Goal: Find specific page/section: Find specific page/section

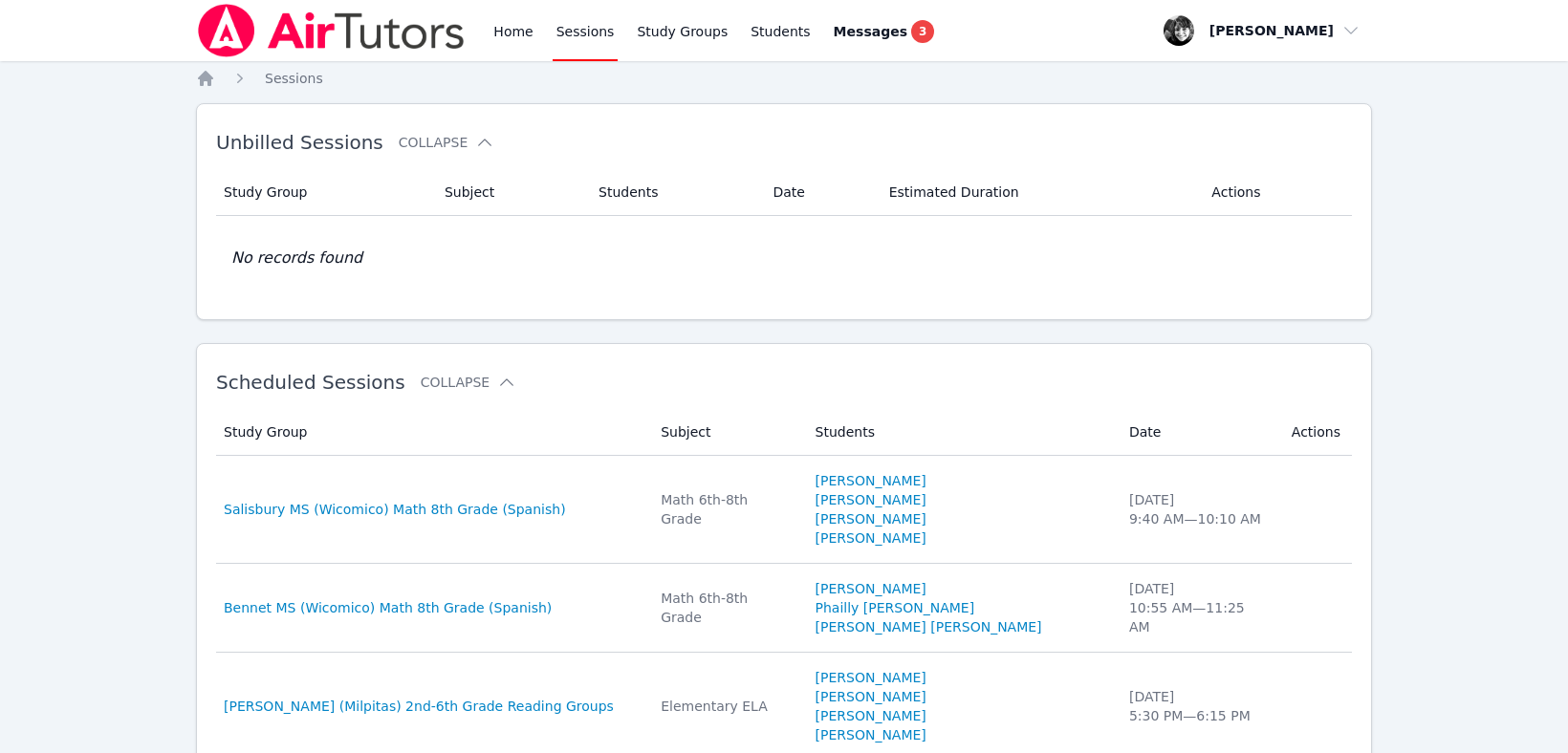
click at [575, 21] on link "Sessions" at bounding box center [585, 31] width 66 height 61
click at [576, 36] on link "Sessions" at bounding box center [585, 31] width 66 height 61
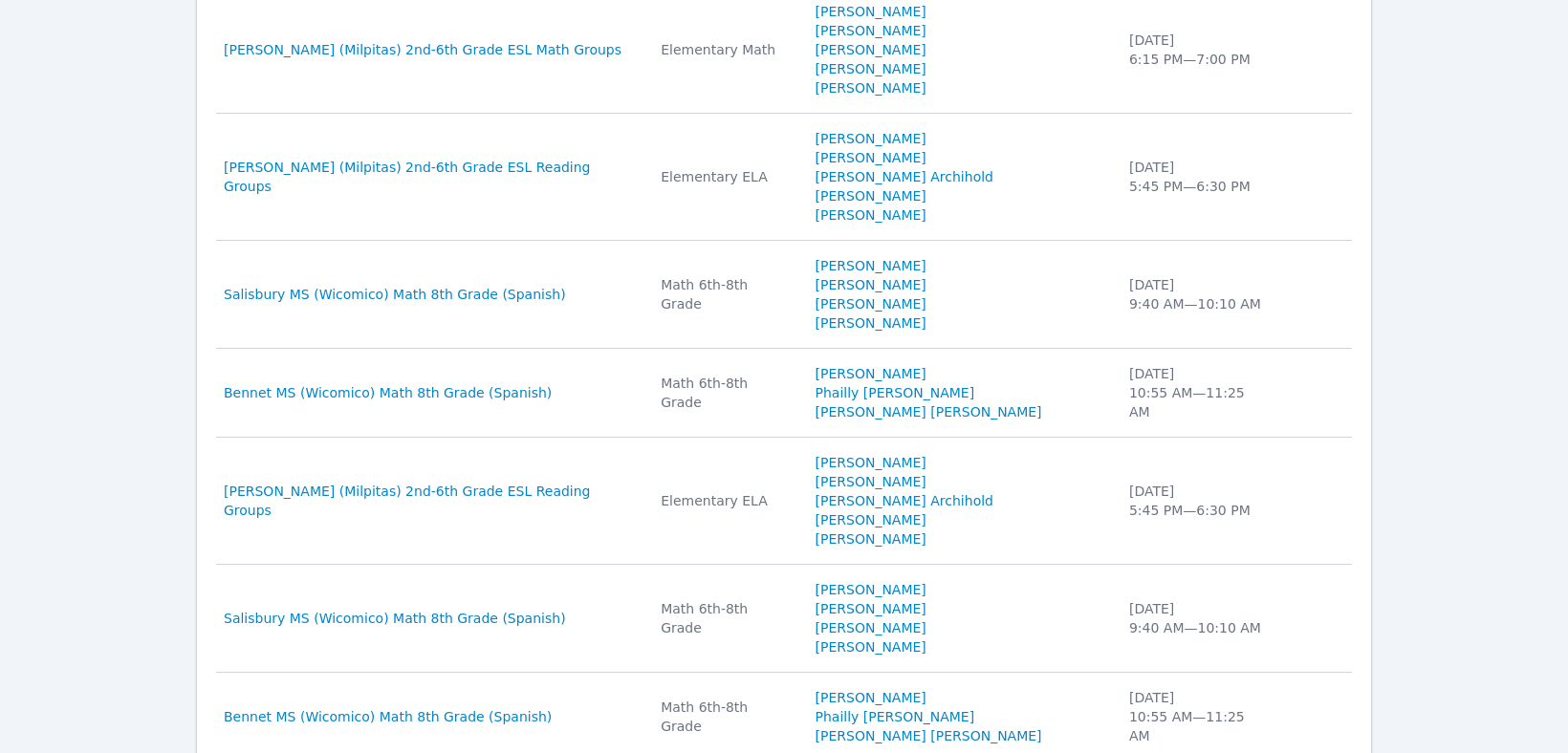
scroll to position [974, 0]
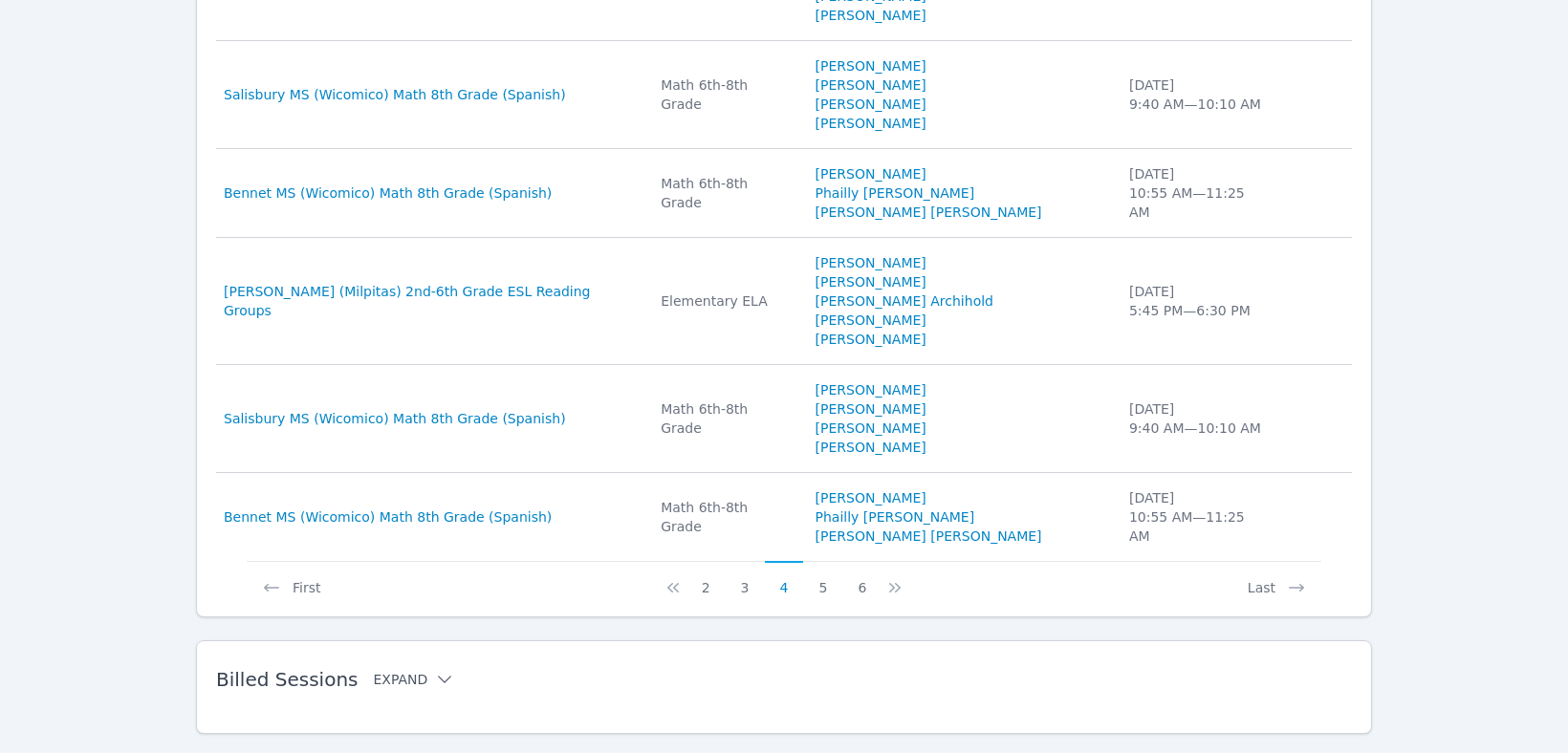
click at [410, 670] on button "Expand" at bounding box center [413, 679] width 81 height 19
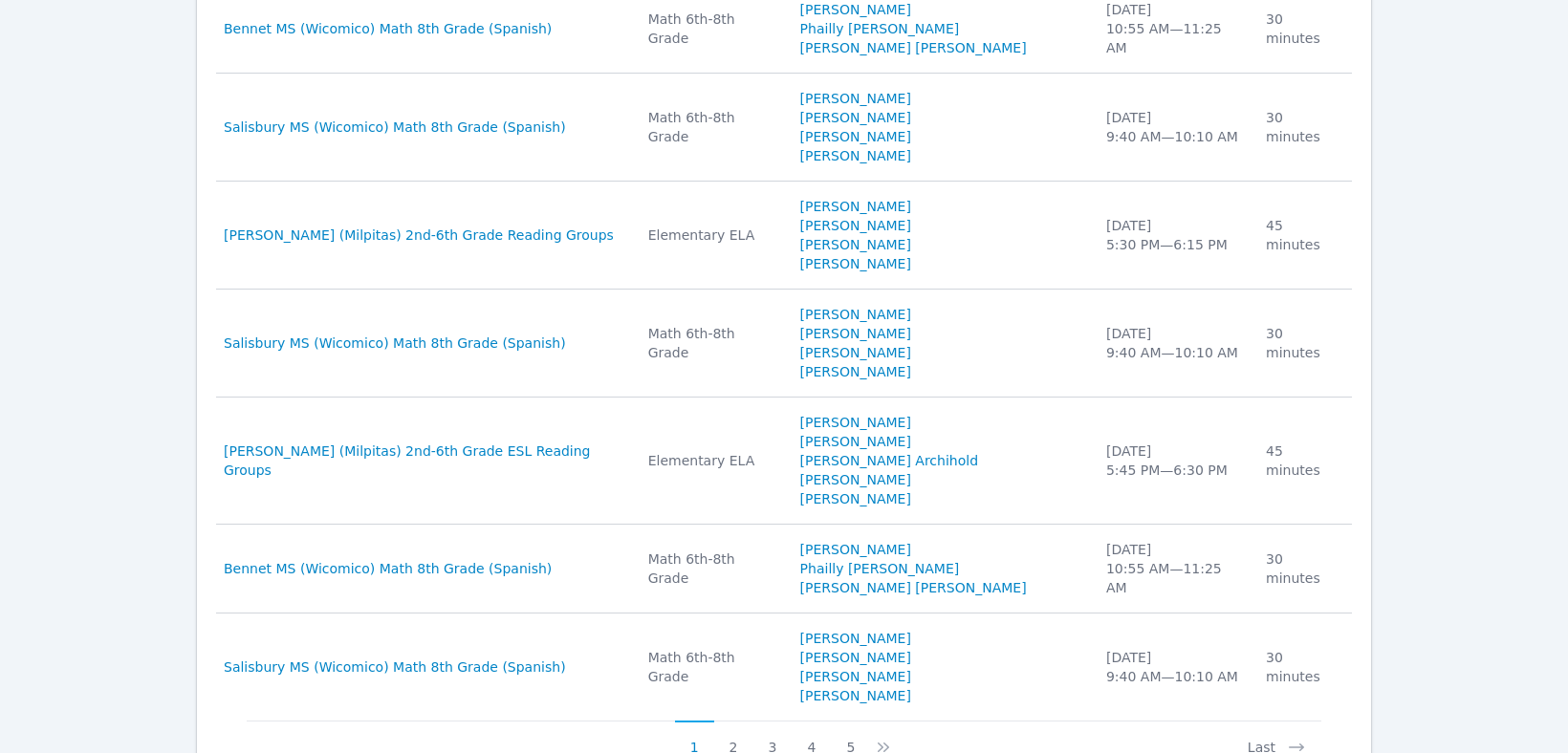
scroll to position [2109, 0]
click at [739, 718] on button "2" at bounding box center [734, 736] width 40 height 37
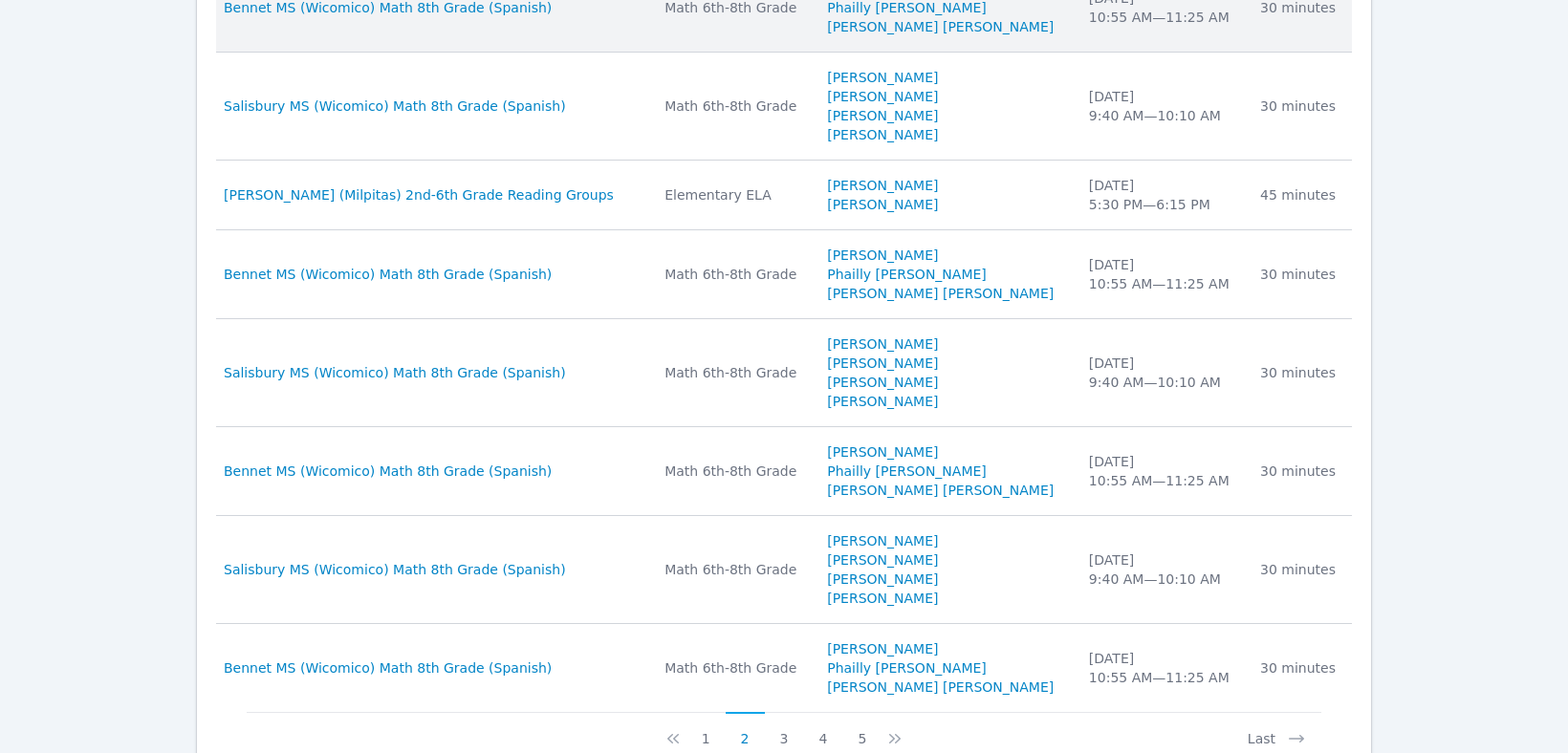
scroll to position [2033, 0]
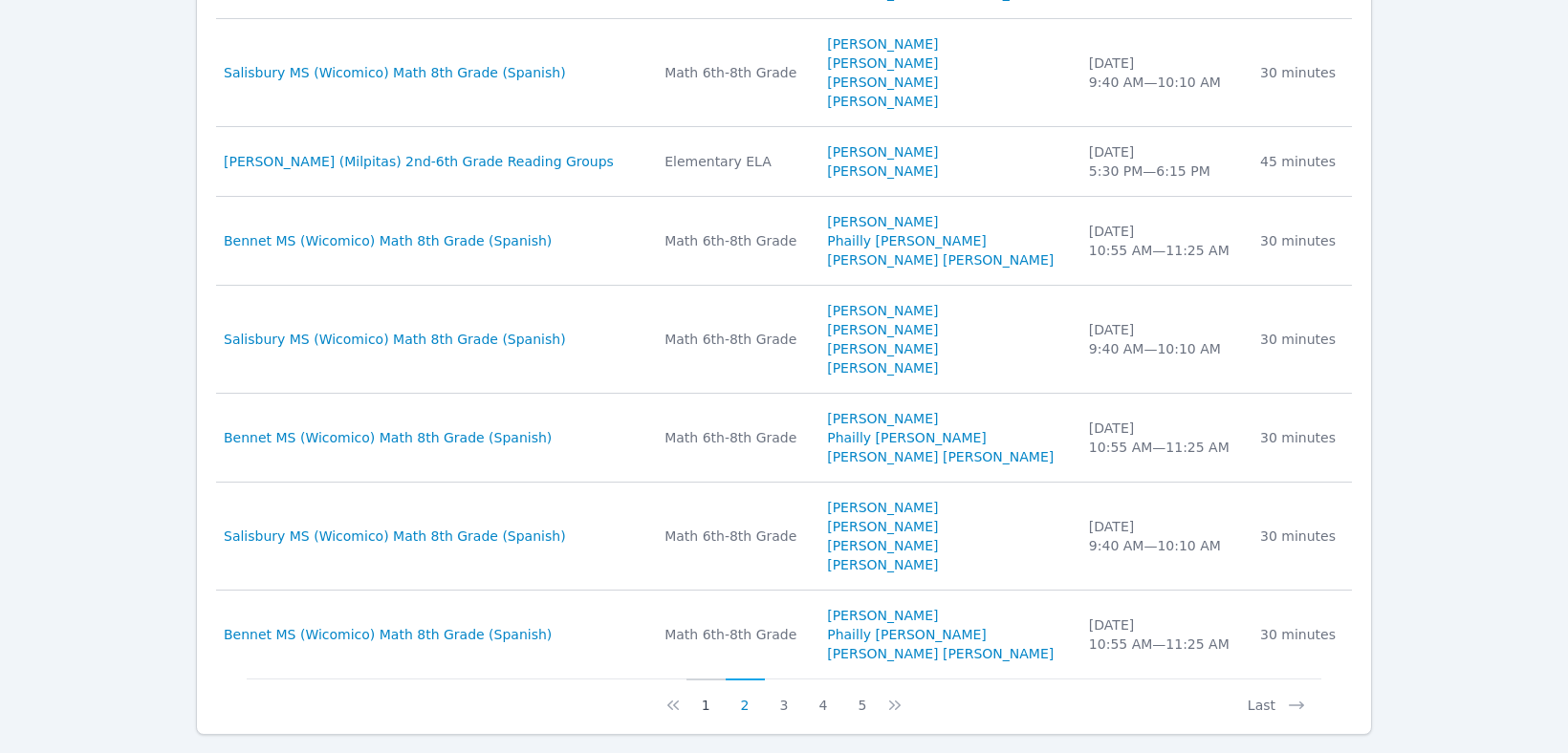
click at [707, 679] on button "1" at bounding box center [706, 697] width 40 height 37
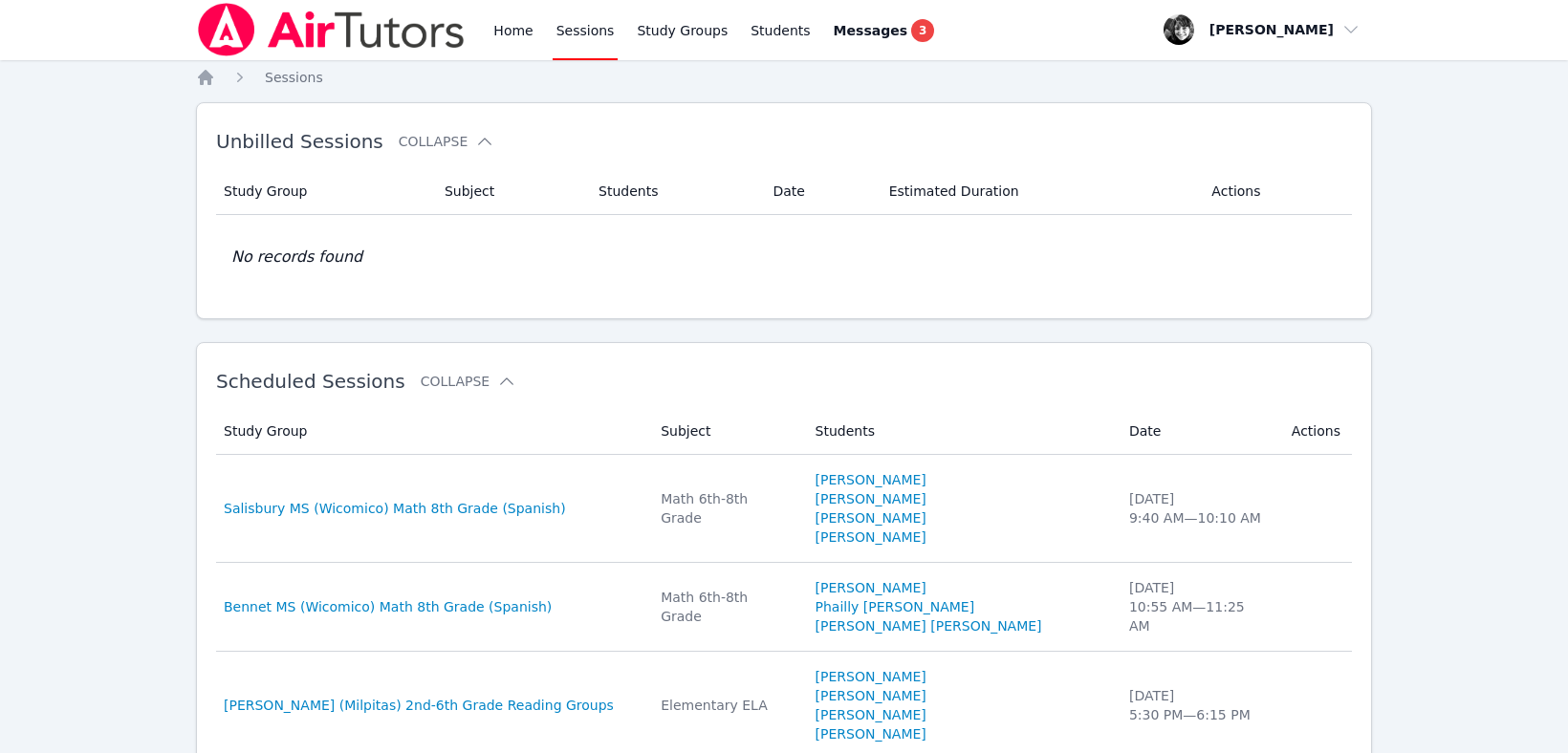
scroll to position [0, 0]
click at [591, 29] on link "Sessions" at bounding box center [585, 31] width 66 height 61
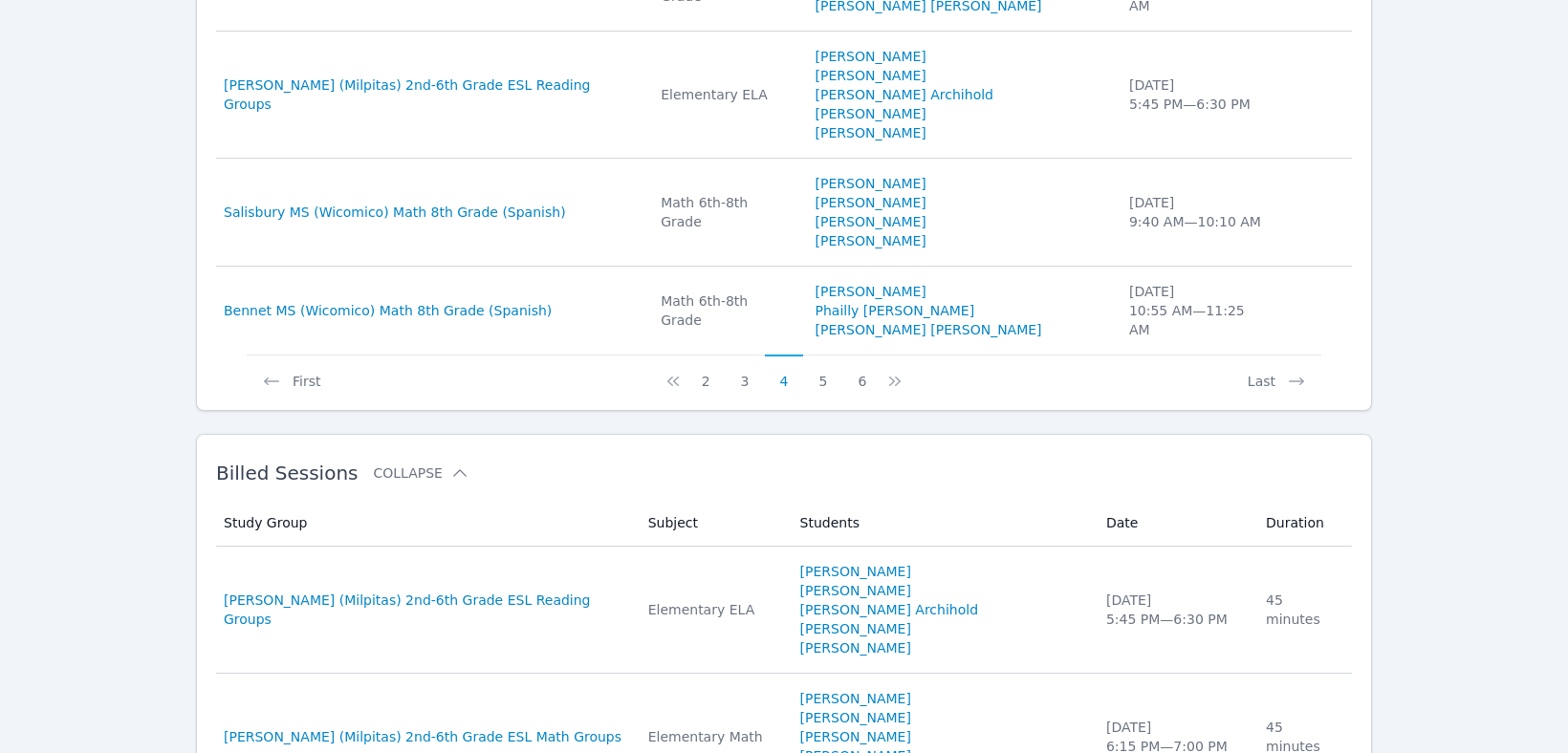
scroll to position [1183, 0]
click at [674, 375] on icon at bounding box center [673, 379] width 12 height 10
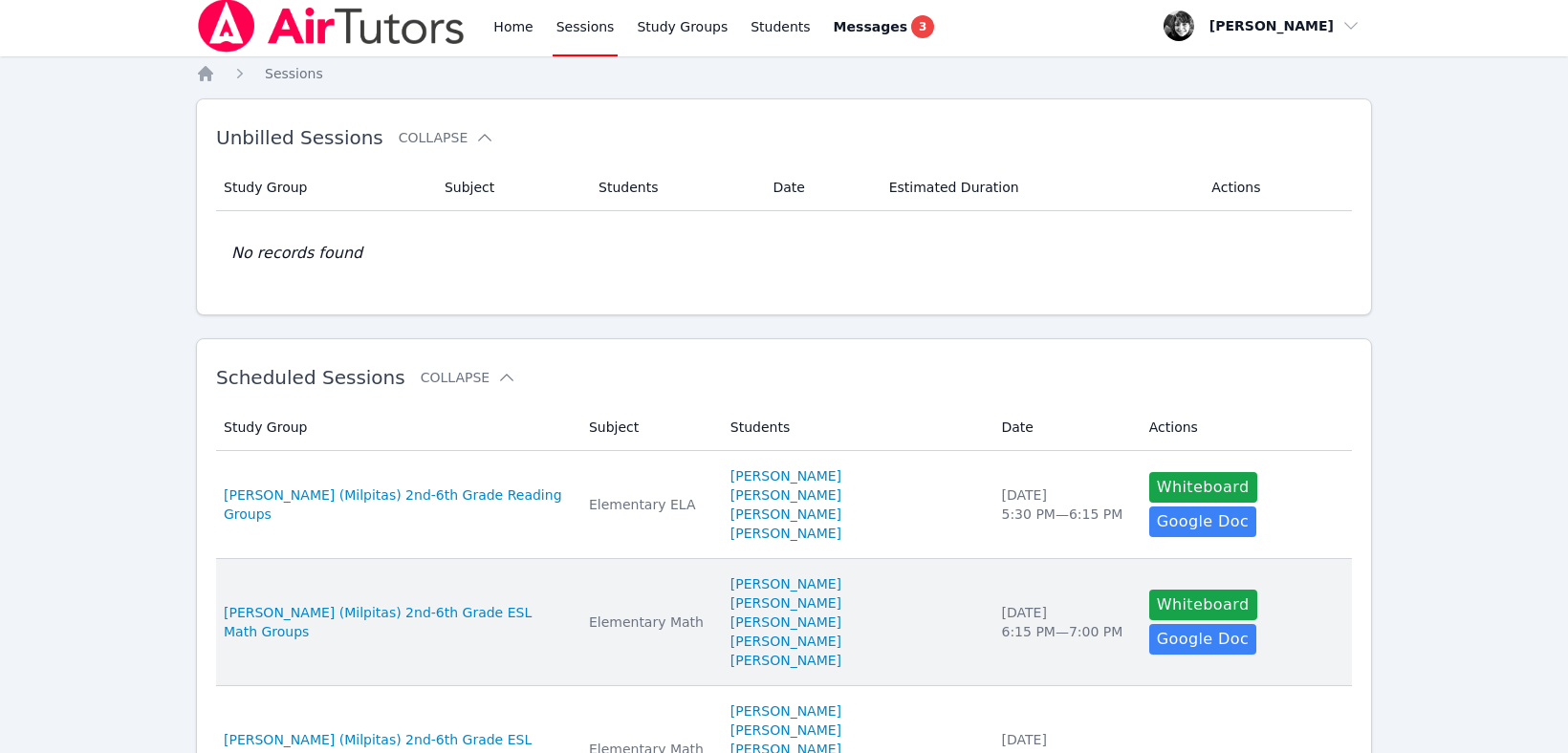
scroll to position [0, 0]
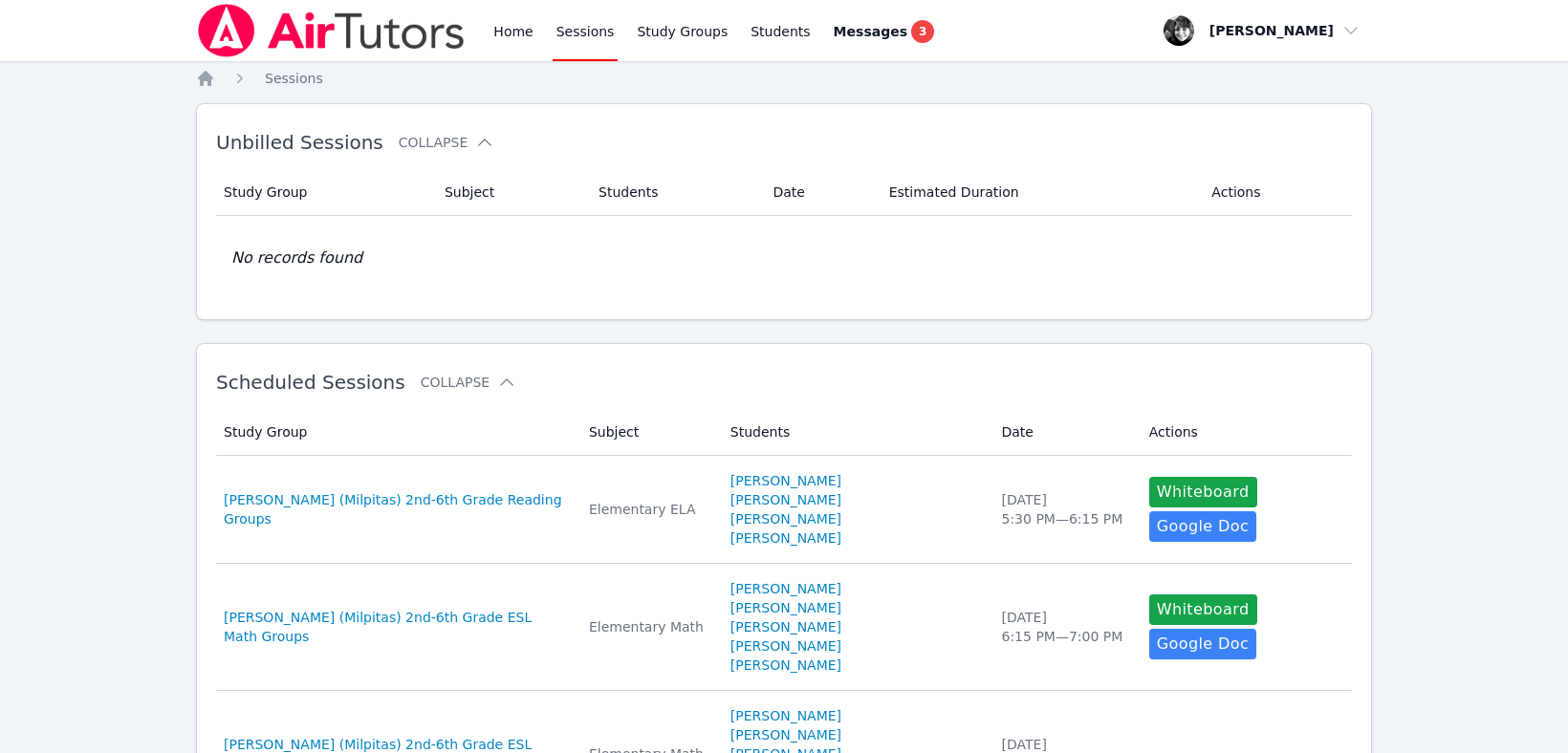
click at [569, 31] on link "Sessions" at bounding box center [585, 31] width 66 height 61
click at [512, 40] on link "Home" at bounding box center [512, 31] width 46 height 61
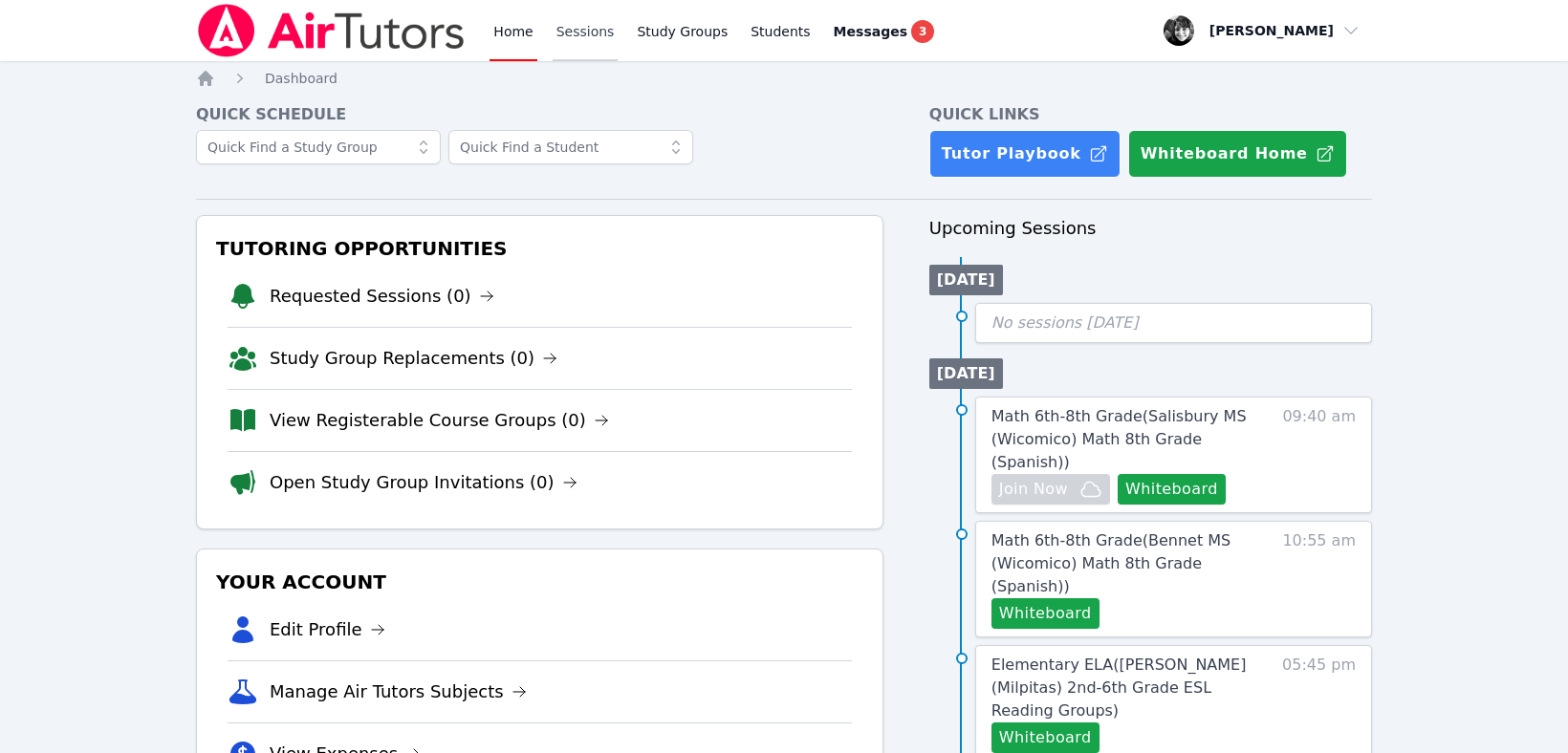
click at [576, 40] on link "Sessions" at bounding box center [585, 31] width 66 height 61
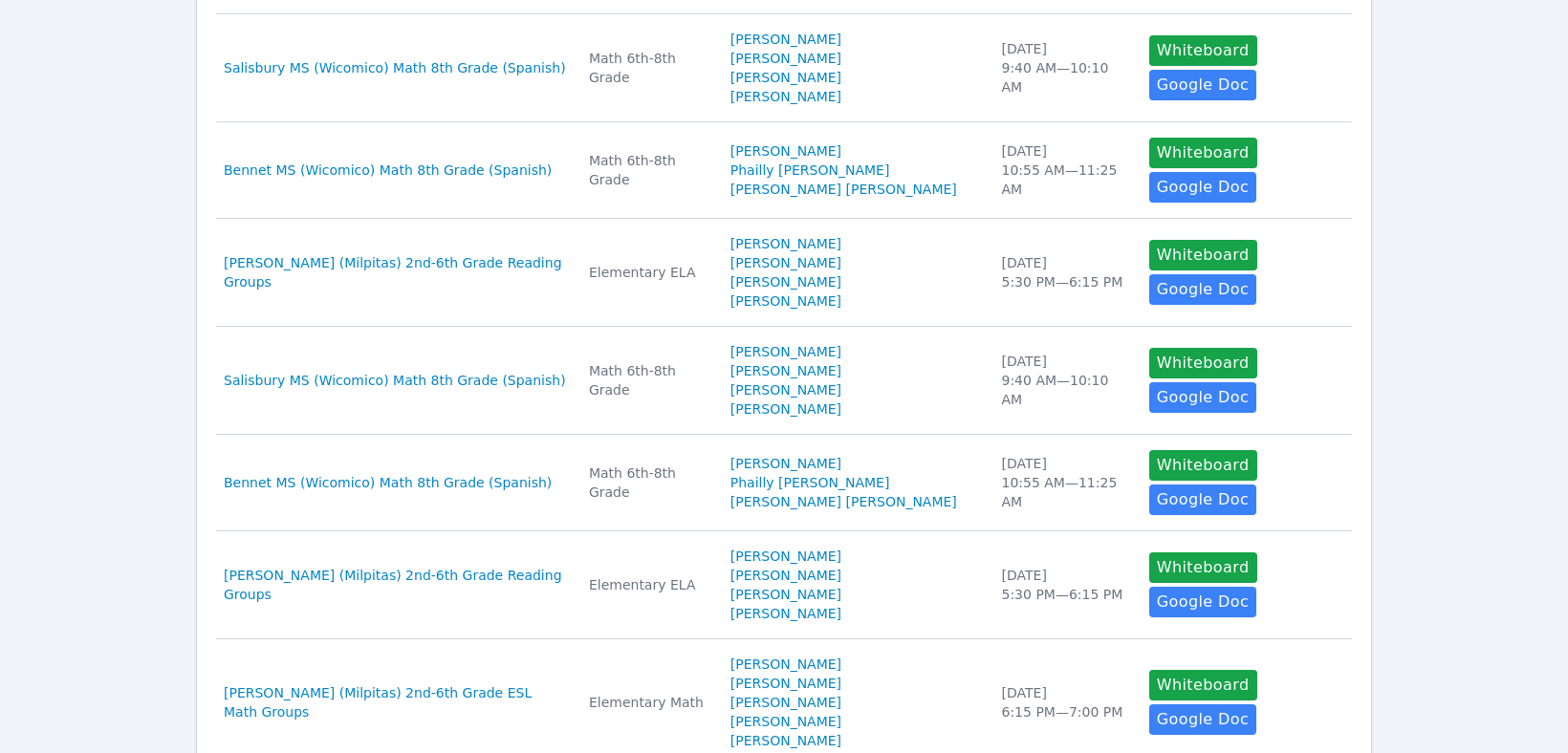
scroll to position [885, 0]
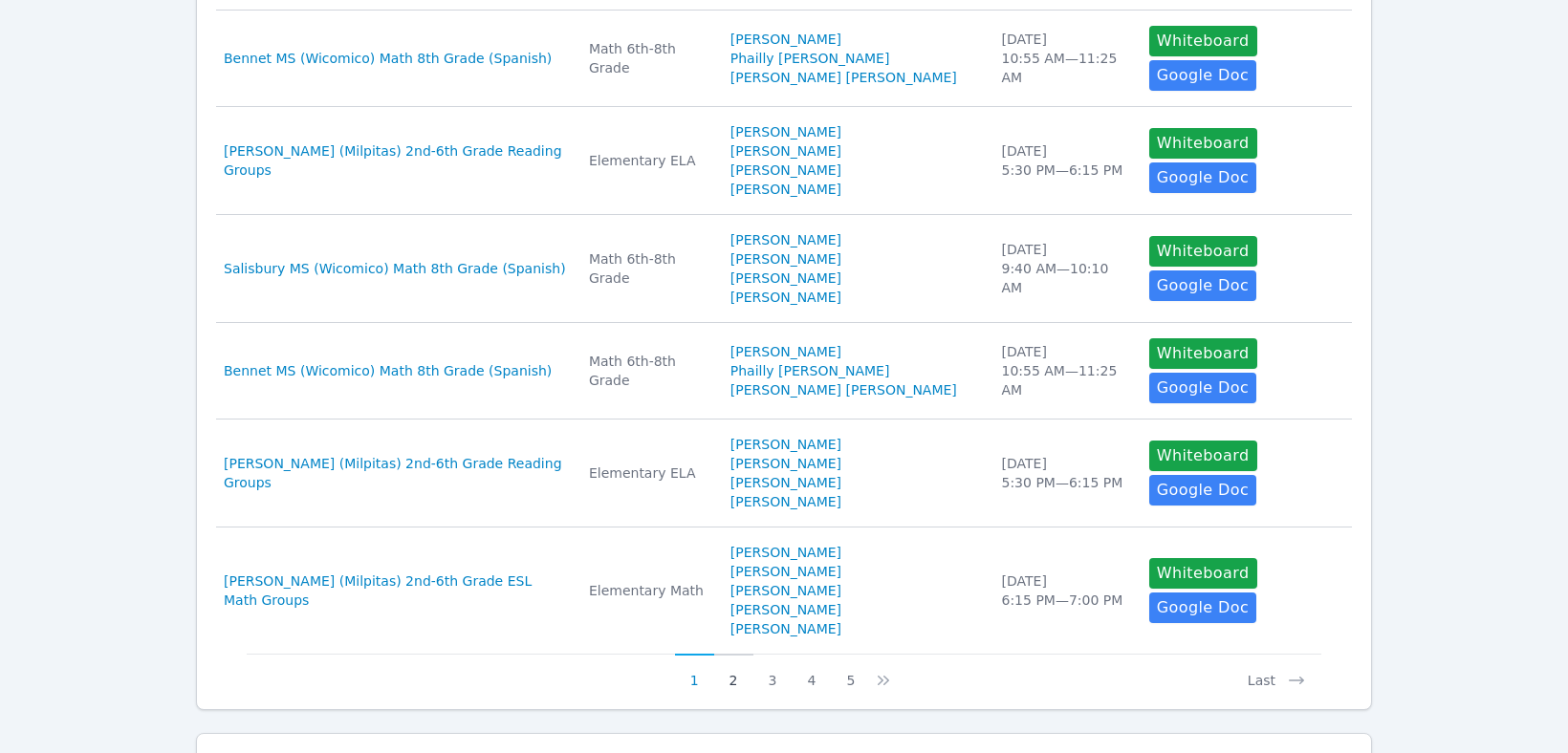
click at [737, 654] on button "2" at bounding box center [734, 672] width 40 height 37
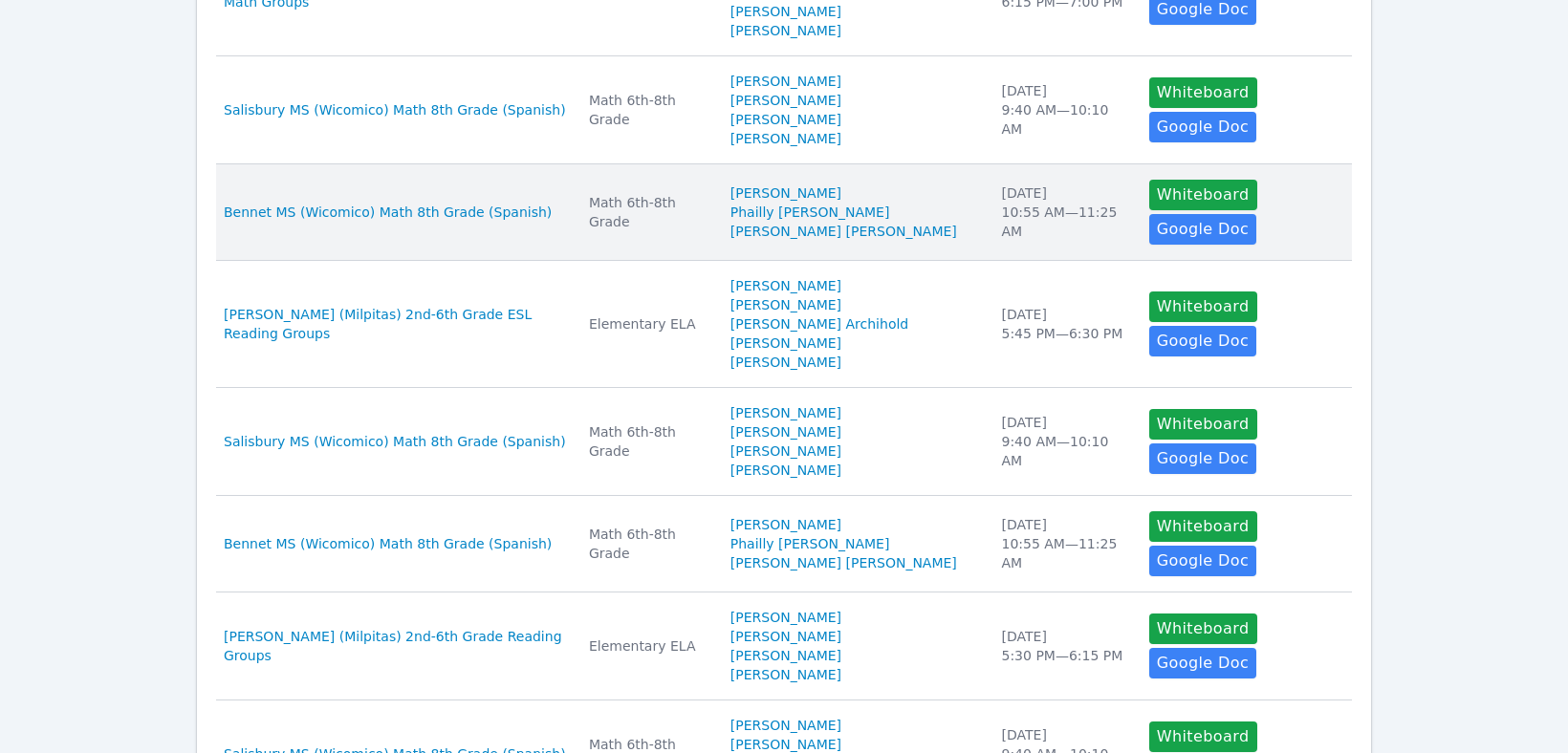
scroll to position [659, 0]
